Goal: Submit feedback/report problem

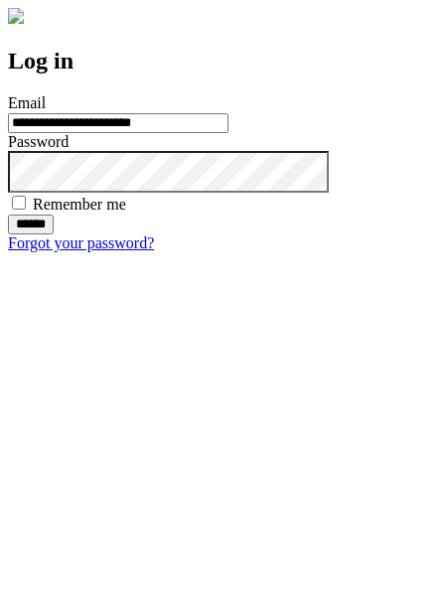
type input "**********"
click at [54, 234] on input "******" at bounding box center [31, 225] width 46 height 20
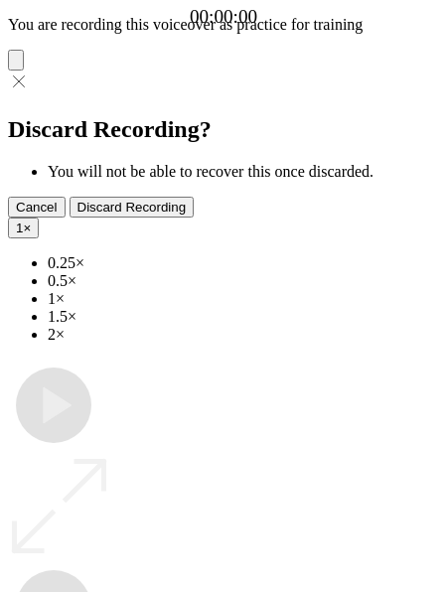
type input "**********"
